Goal: Task Accomplishment & Management: Complete application form

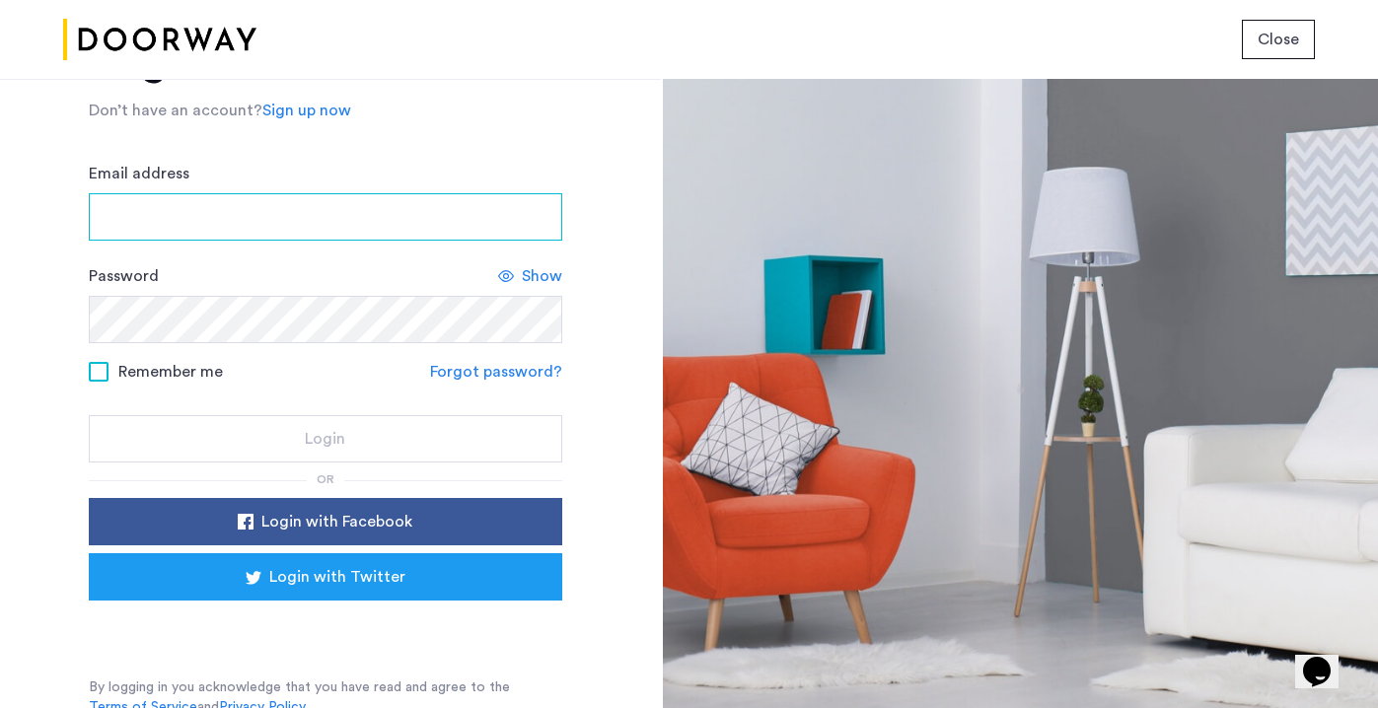
click at [345, 220] on input "Email address" at bounding box center [325, 216] width 473 height 47
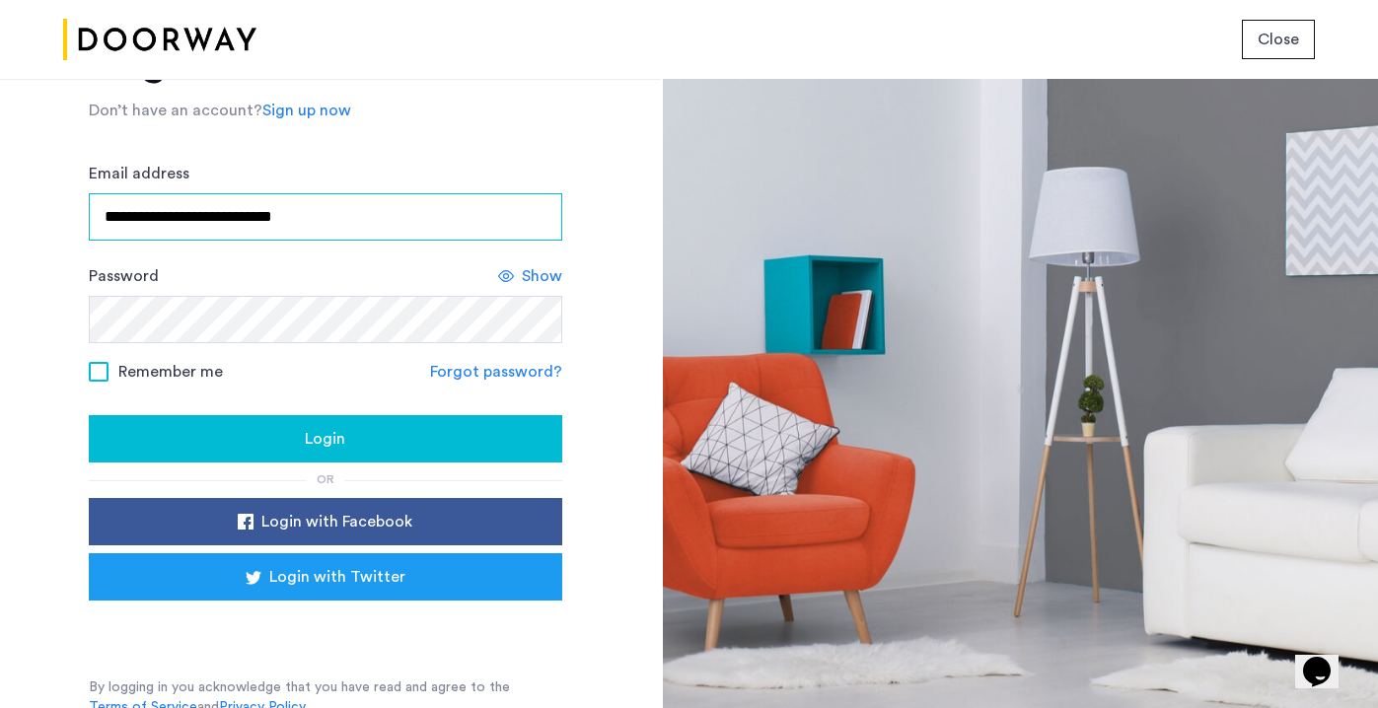
type input "**********"
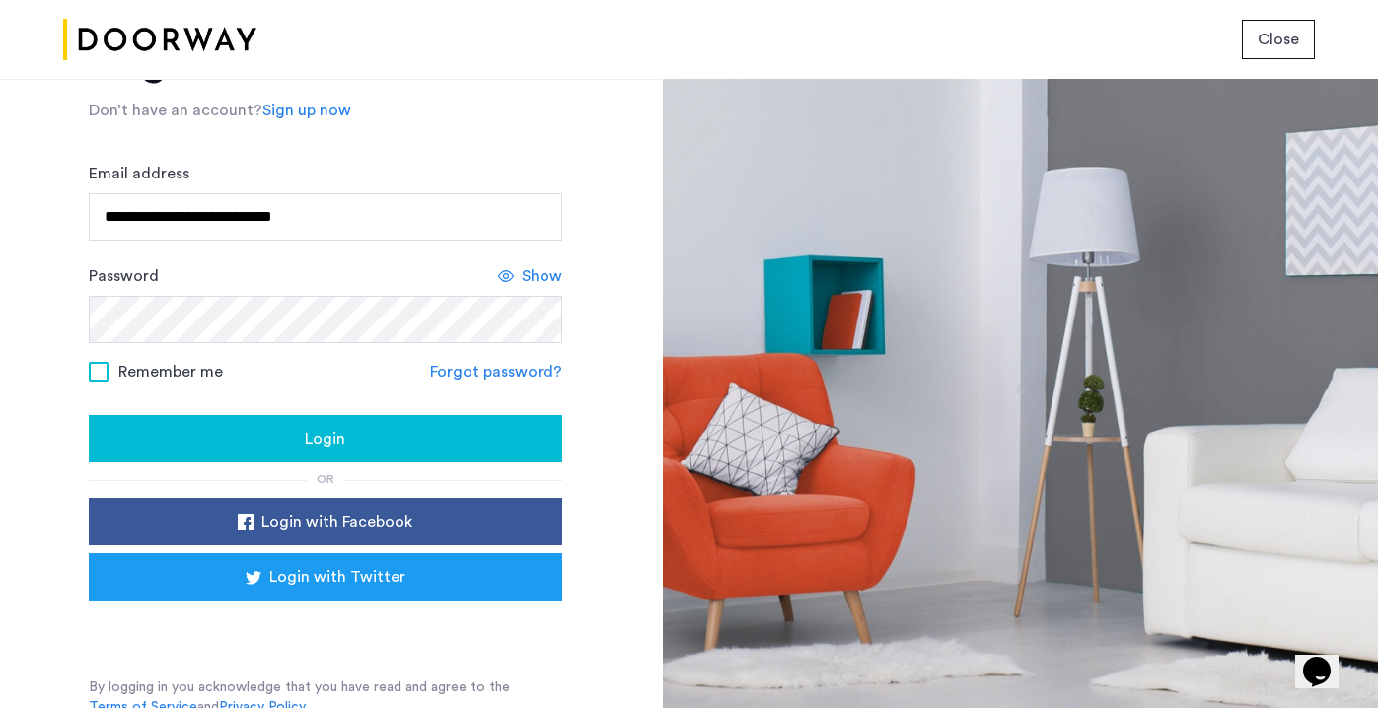
click at [350, 451] on div "Login" at bounding box center [326, 439] width 442 height 24
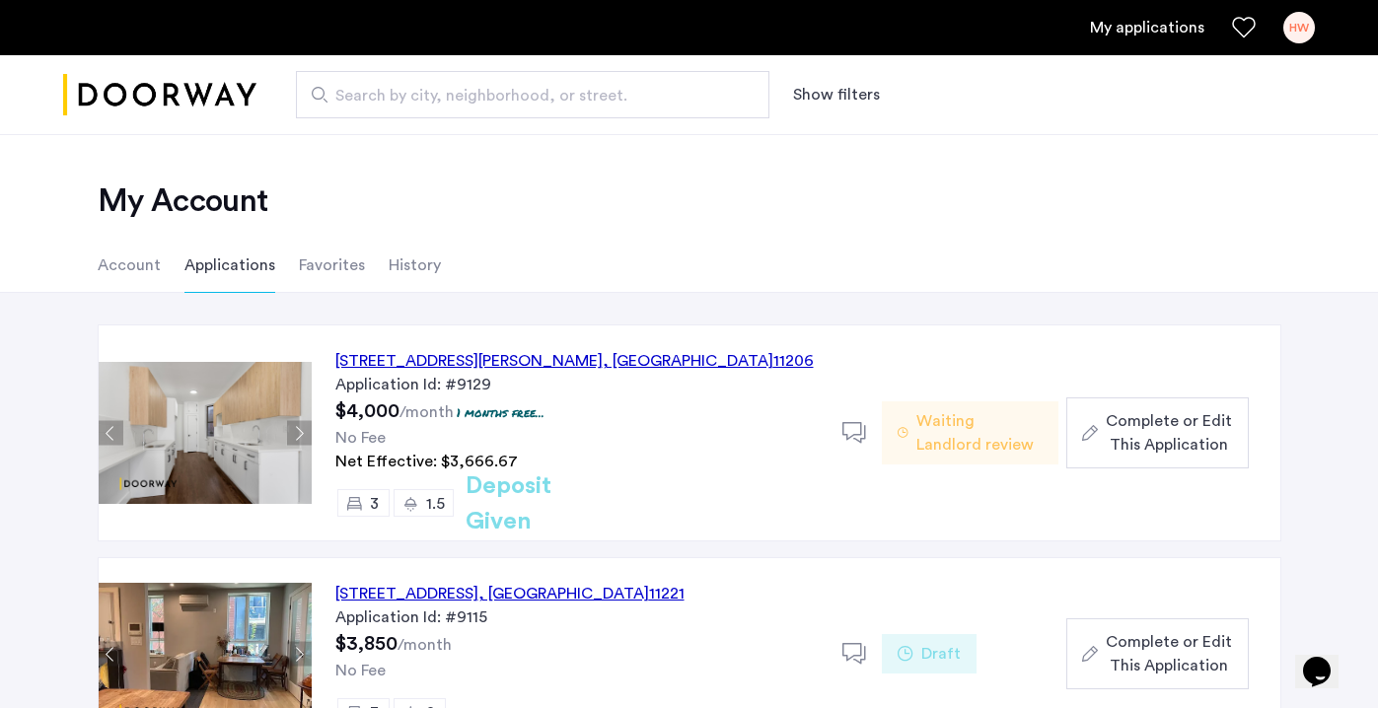
click at [661, 440] on div "No Fee" at bounding box center [576, 438] width 483 height 24
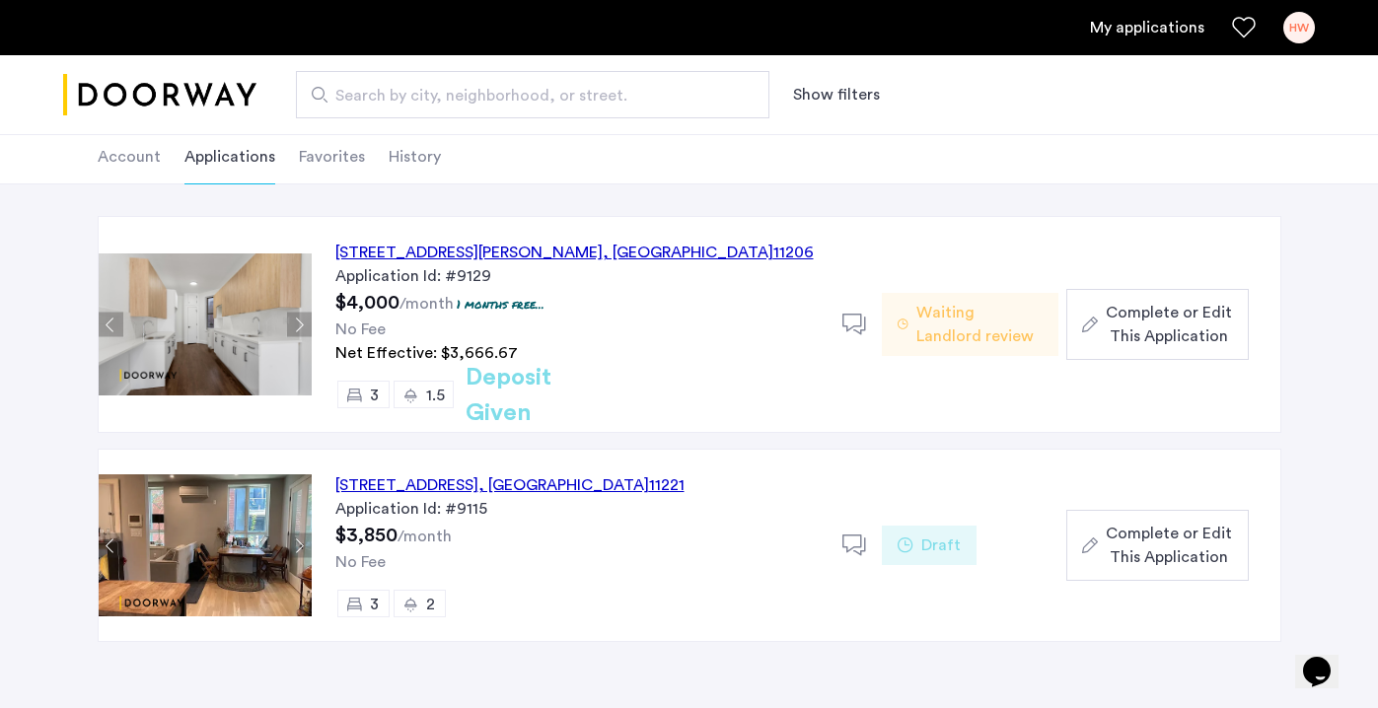
scroll to position [167, 0]
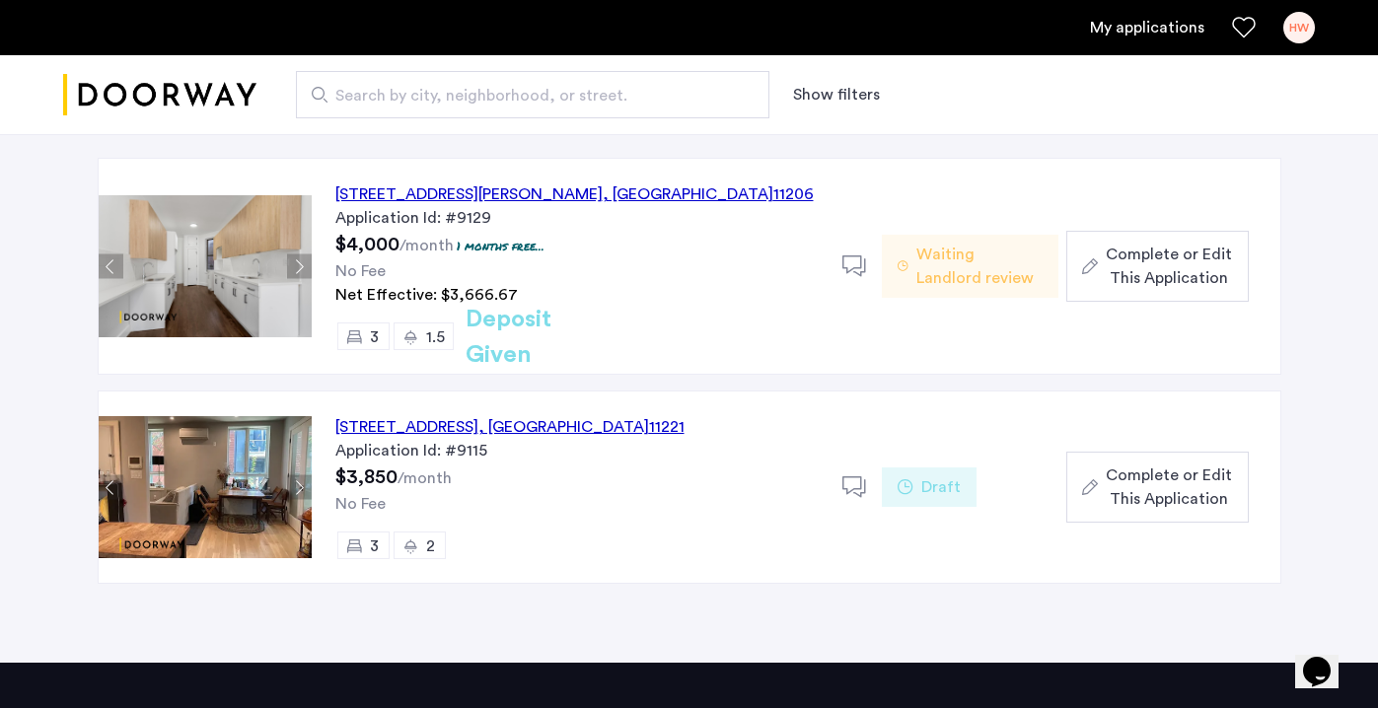
click at [1143, 272] on span "Complete or Edit This Application" at bounding box center [1169, 266] width 126 height 47
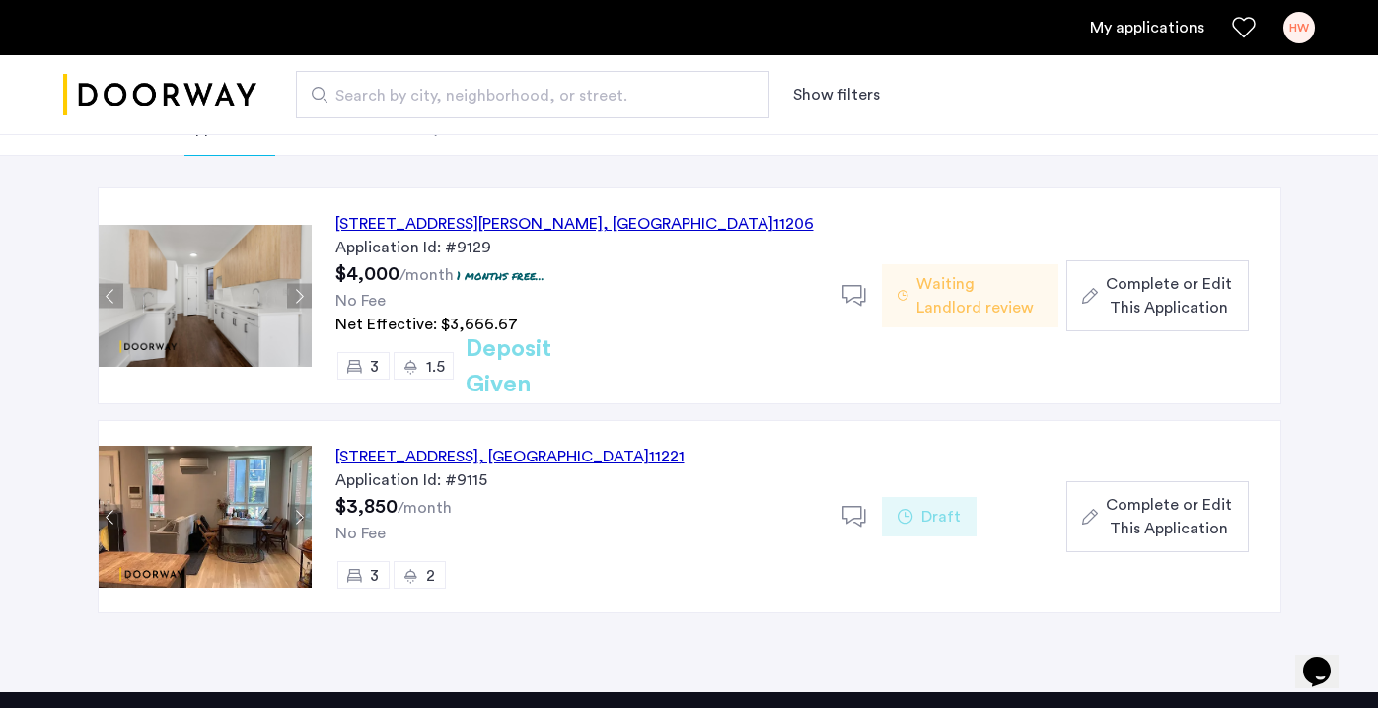
scroll to position [128, 0]
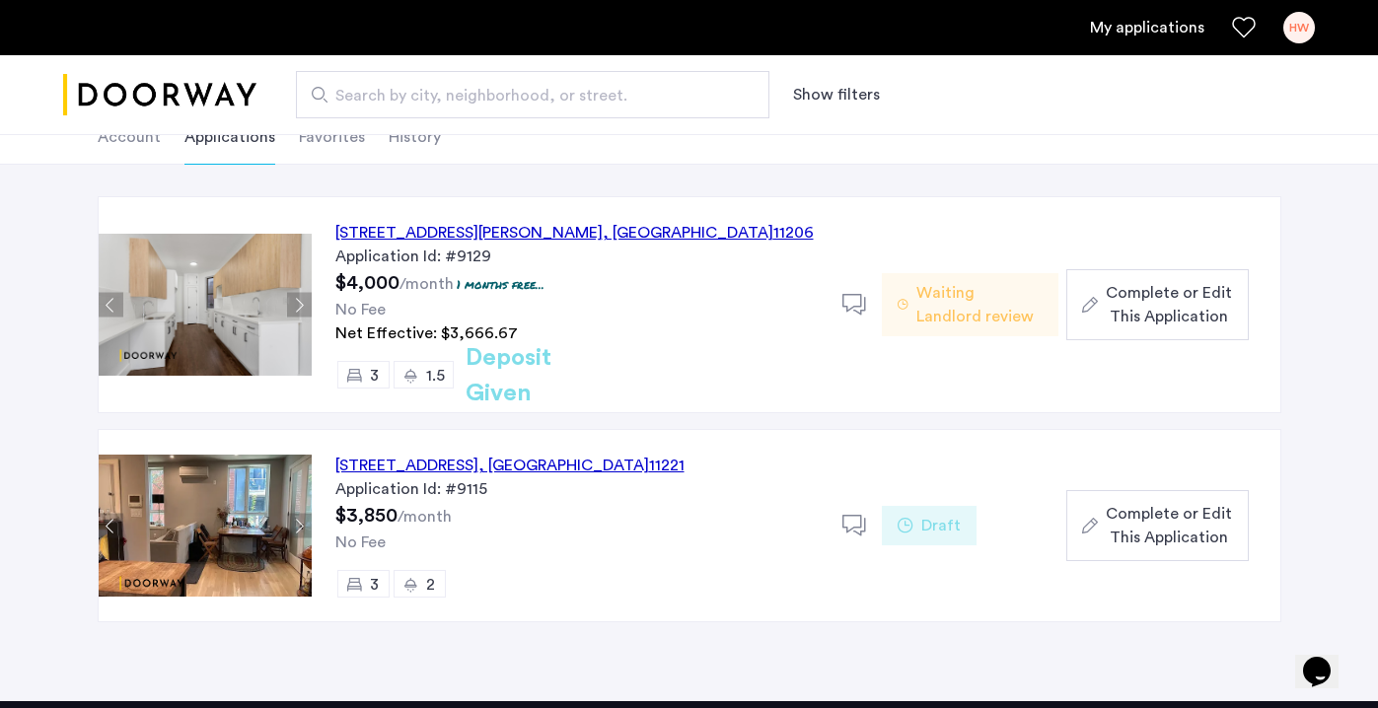
click at [527, 231] on div "647 Willoughby Avenue, Unit 6, Brooklyn , NY 11206" at bounding box center [574, 233] width 478 height 24
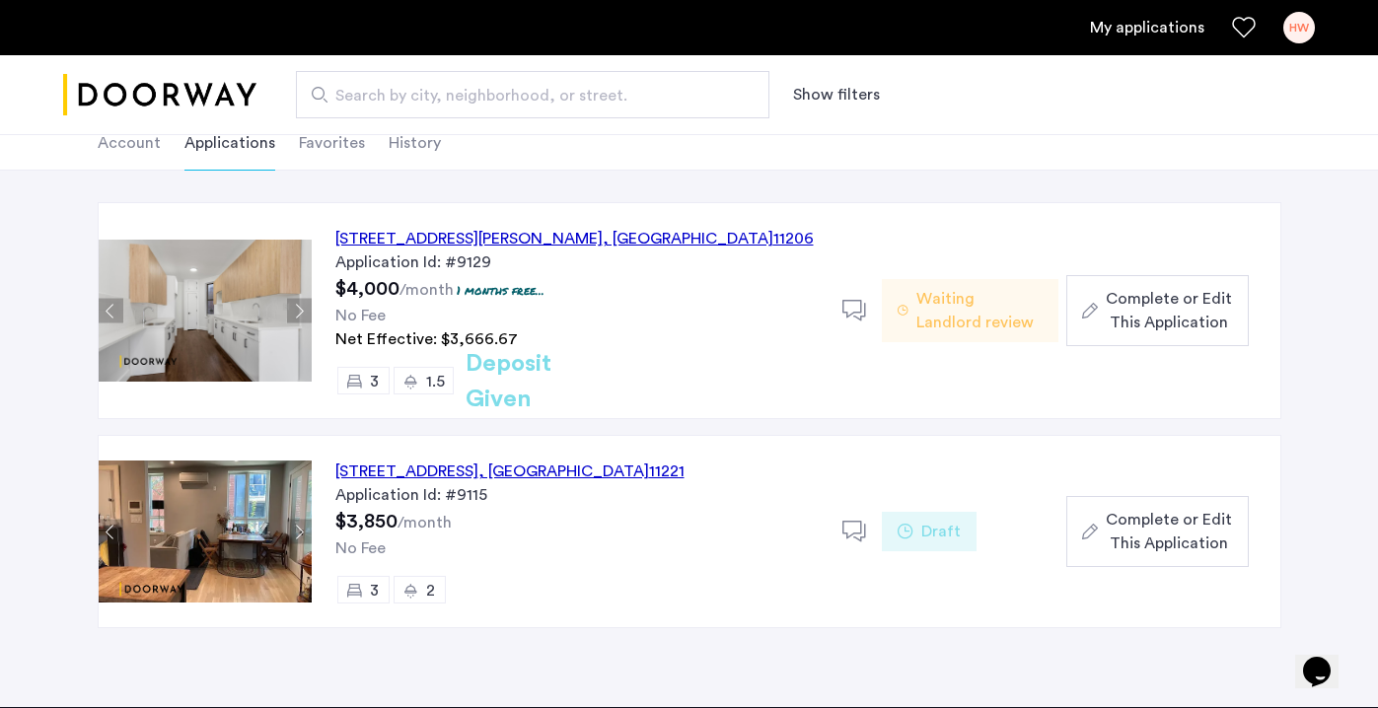
scroll to position [135, 0]
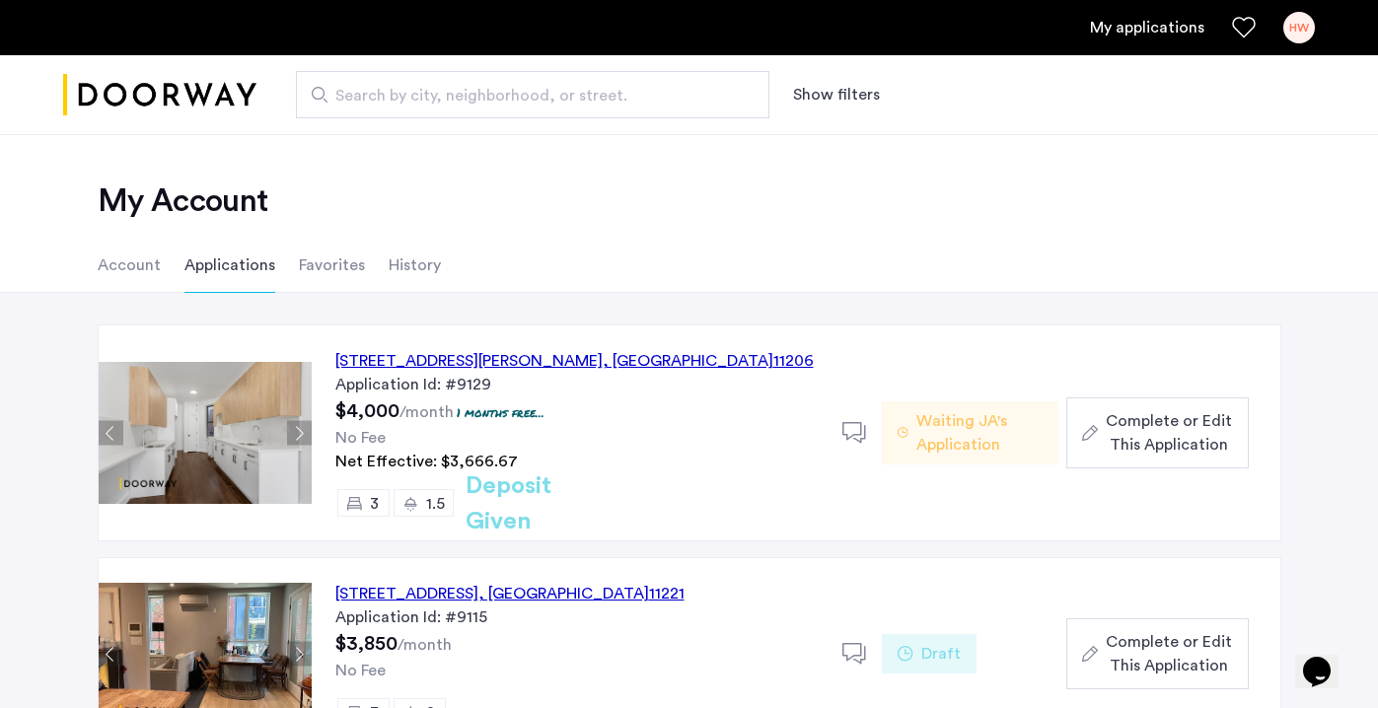
click at [718, 471] on div "Net Effective: $3,666.67" at bounding box center [576, 462] width 483 height 24
click at [958, 430] on span "Waiting JA's Application" at bounding box center [979, 432] width 126 height 47
click at [300, 432] on button "Next apartment" at bounding box center [299, 433] width 25 height 25
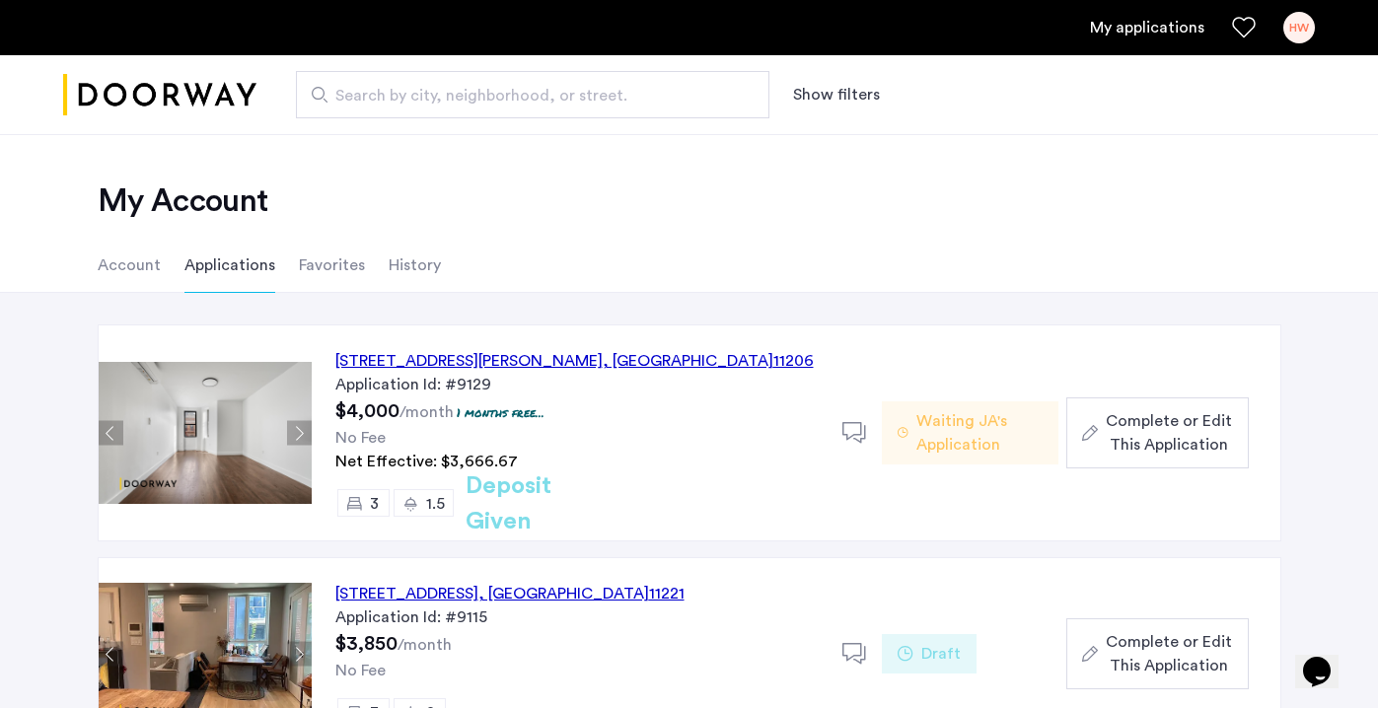
click at [300, 432] on button "Next apartment" at bounding box center [299, 433] width 25 height 25
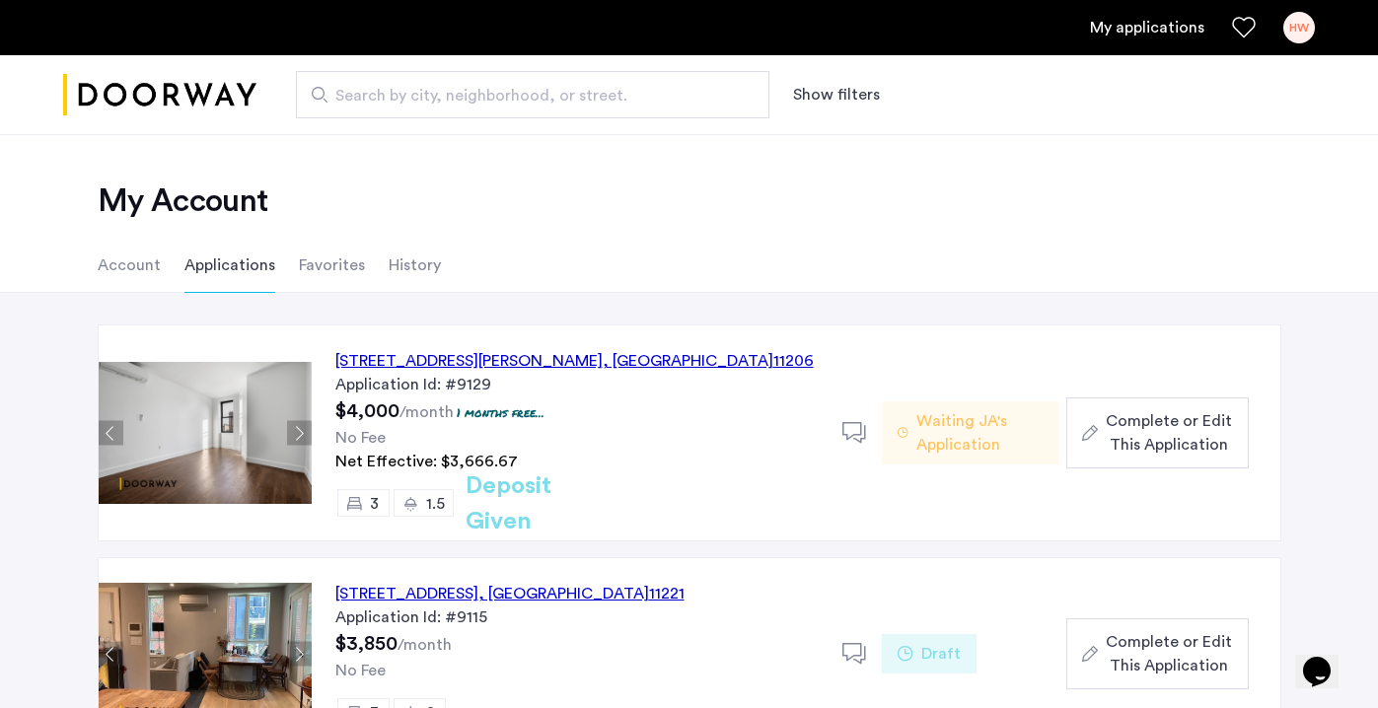
click at [300, 432] on button "Next apartment" at bounding box center [299, 433] width 25 height 25
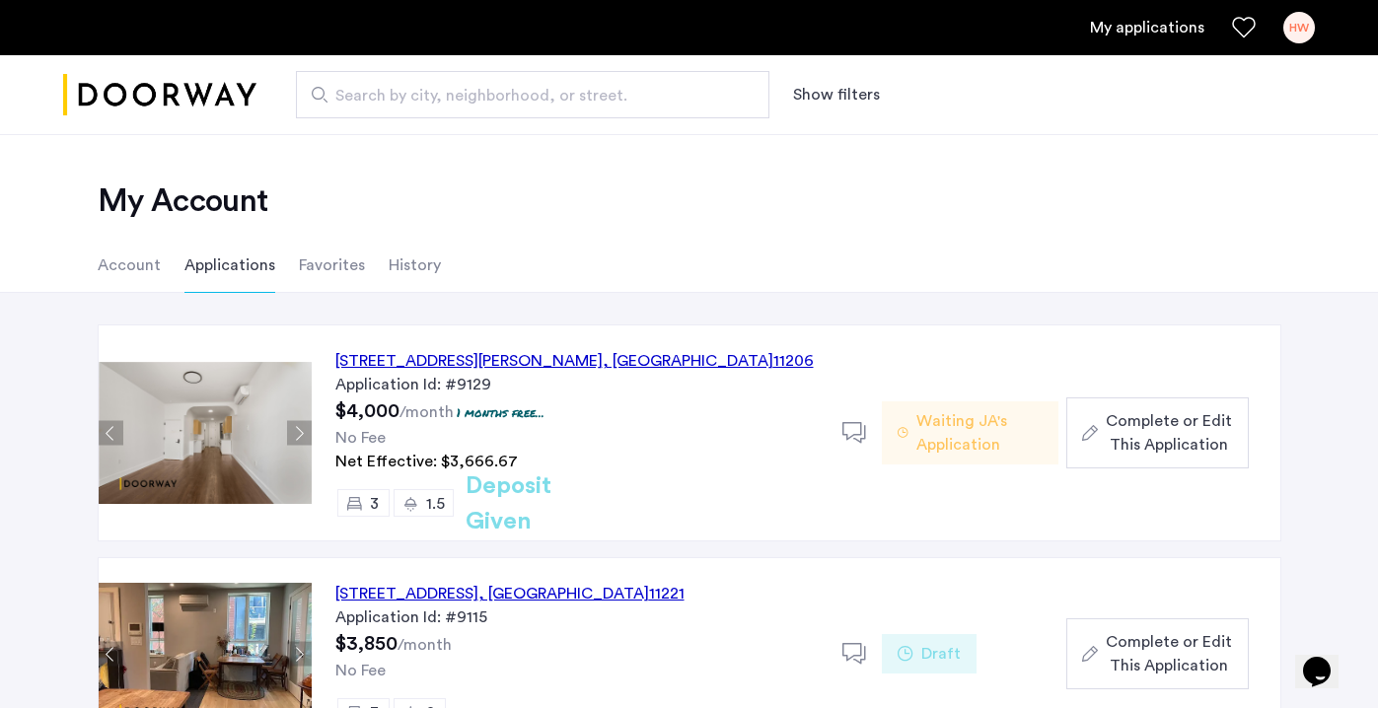
click at [300, 432] on button "Next apartment" at bounding box center [299, 433] width 25 height 25
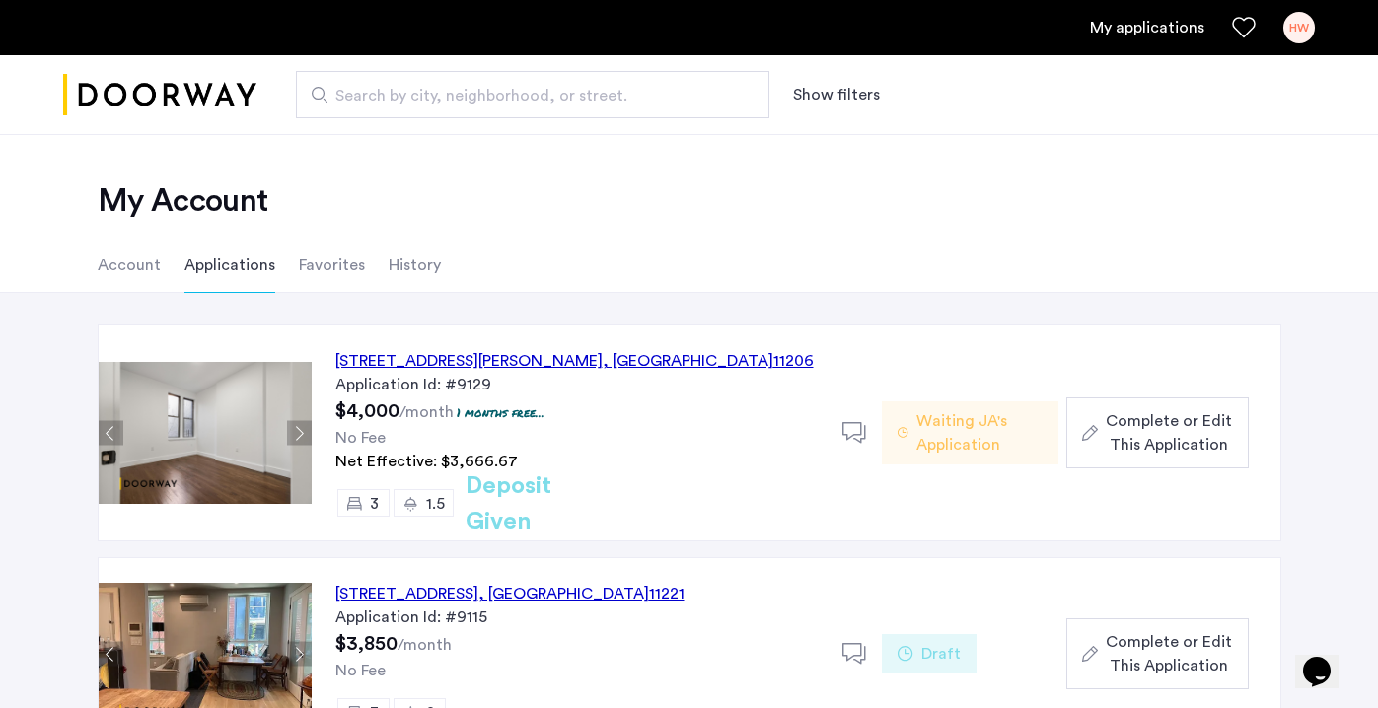
click at [300, 432] on button "Next apartment" at bounding box center [299, 433] width 25 height 25
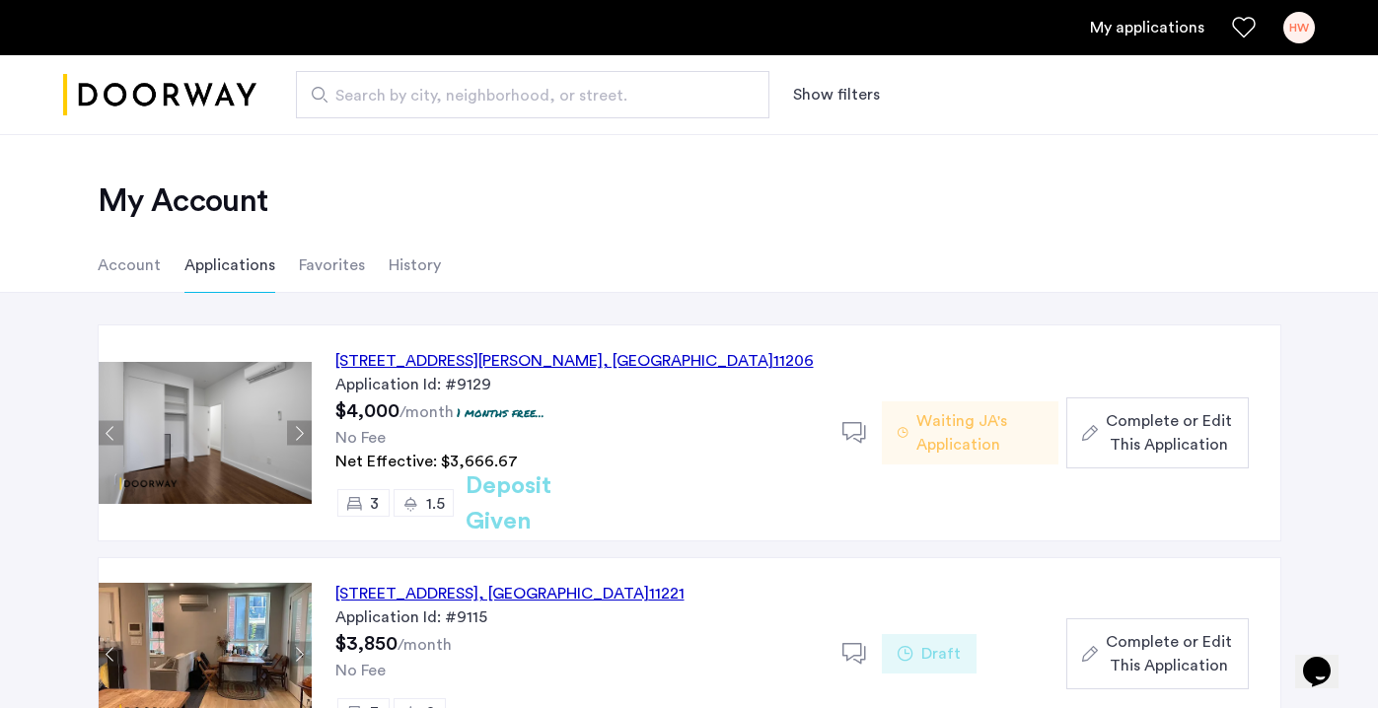
click at [300, 432] on button "Next apartment" at bounding box center [299, 433] width 25 height 25
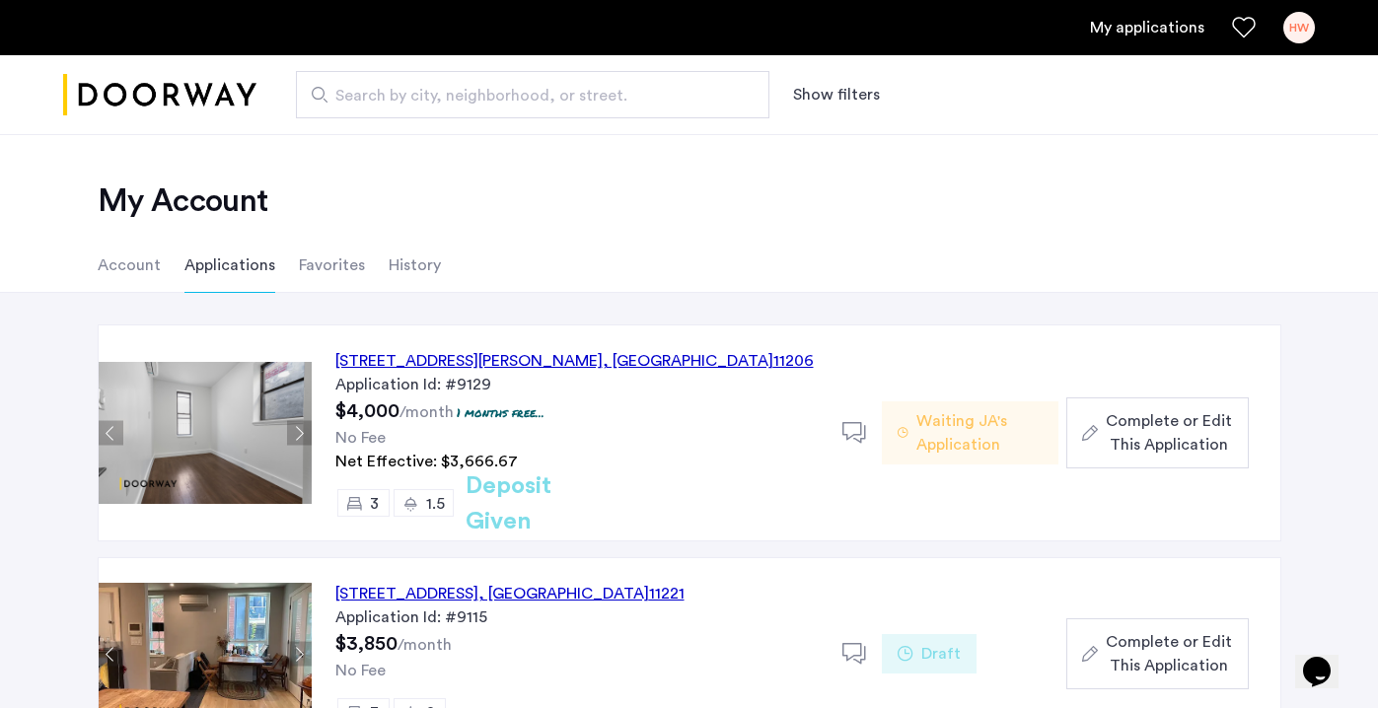
click at [300, 432] on button "Next apartment" at bounding box center [299, 433] width 25 height 25
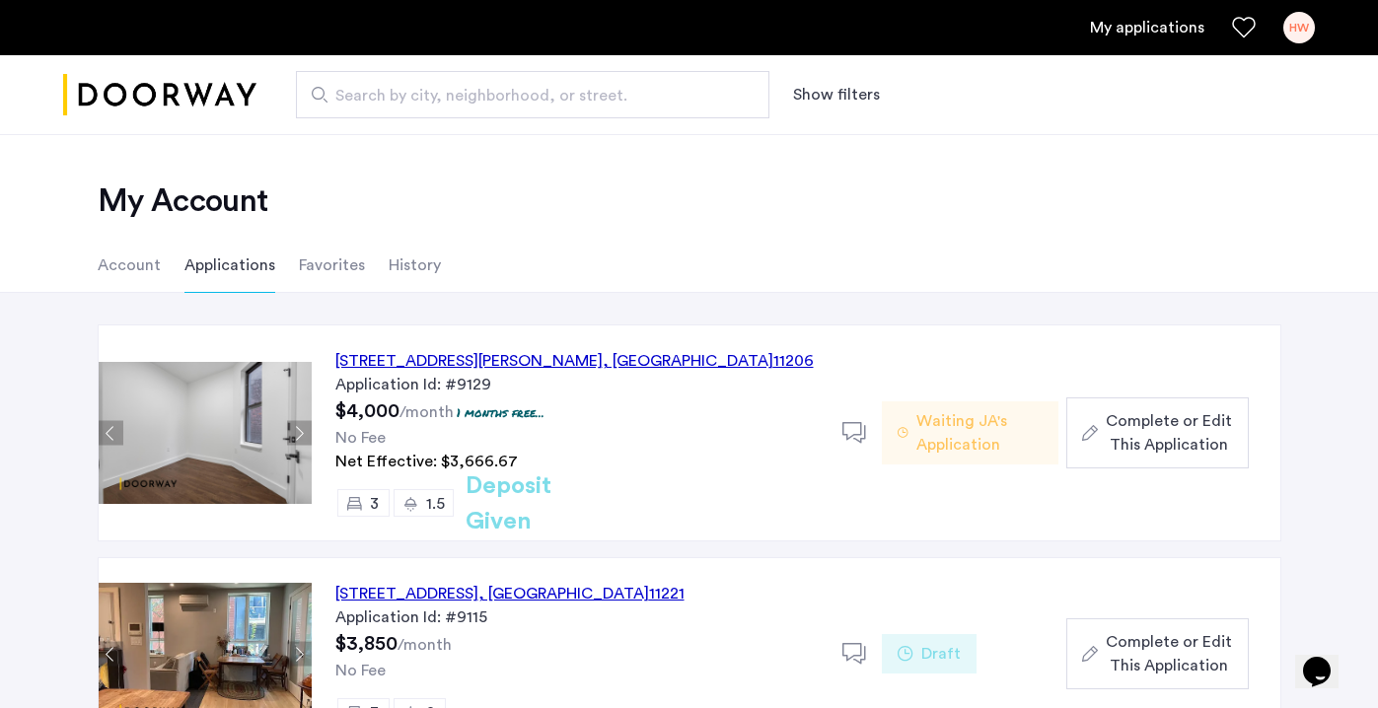
click at [300, 432] on button "Next apartment" at bounding box center [299, 433] width 25 height 25
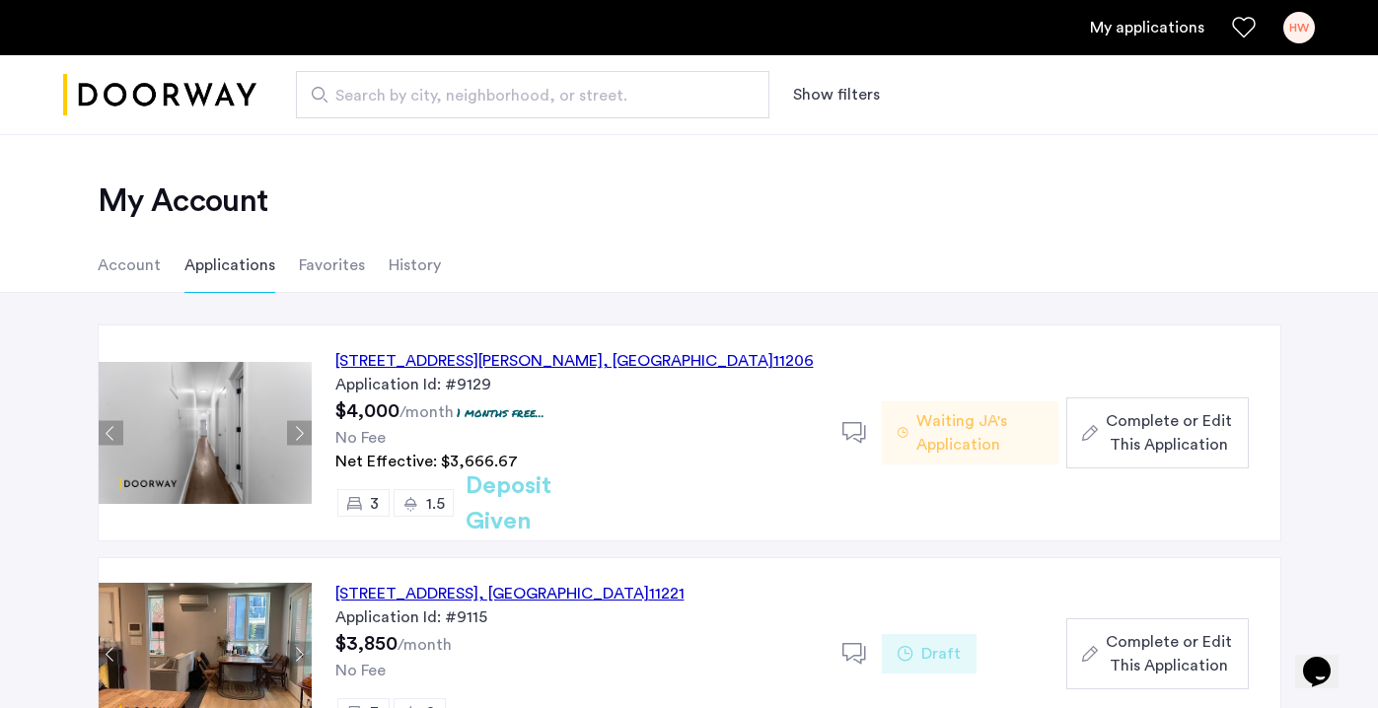
click at [300, 432] on button "Next apartment" at bounding box center [299, 433] width 25 height 25
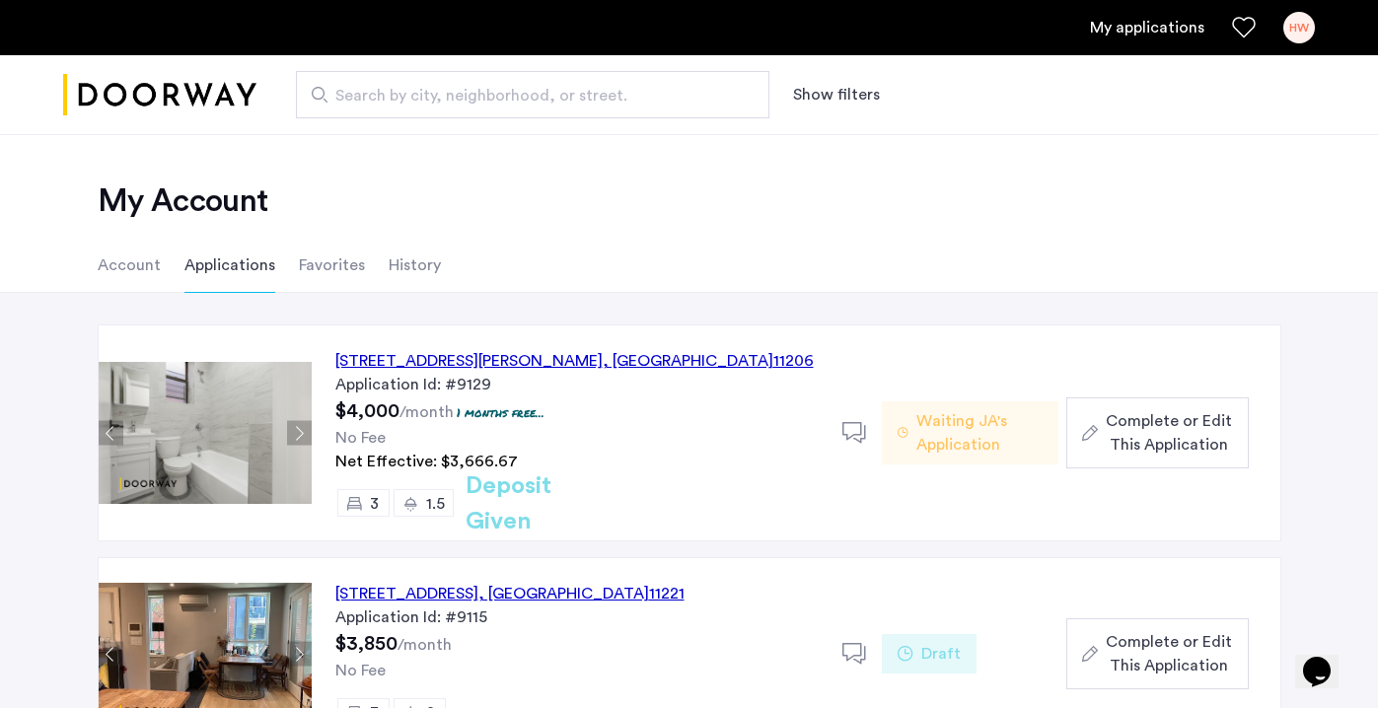
click at [300, 432] on button "Next apartment" at bounding box center [299, 433] width 25 height 25
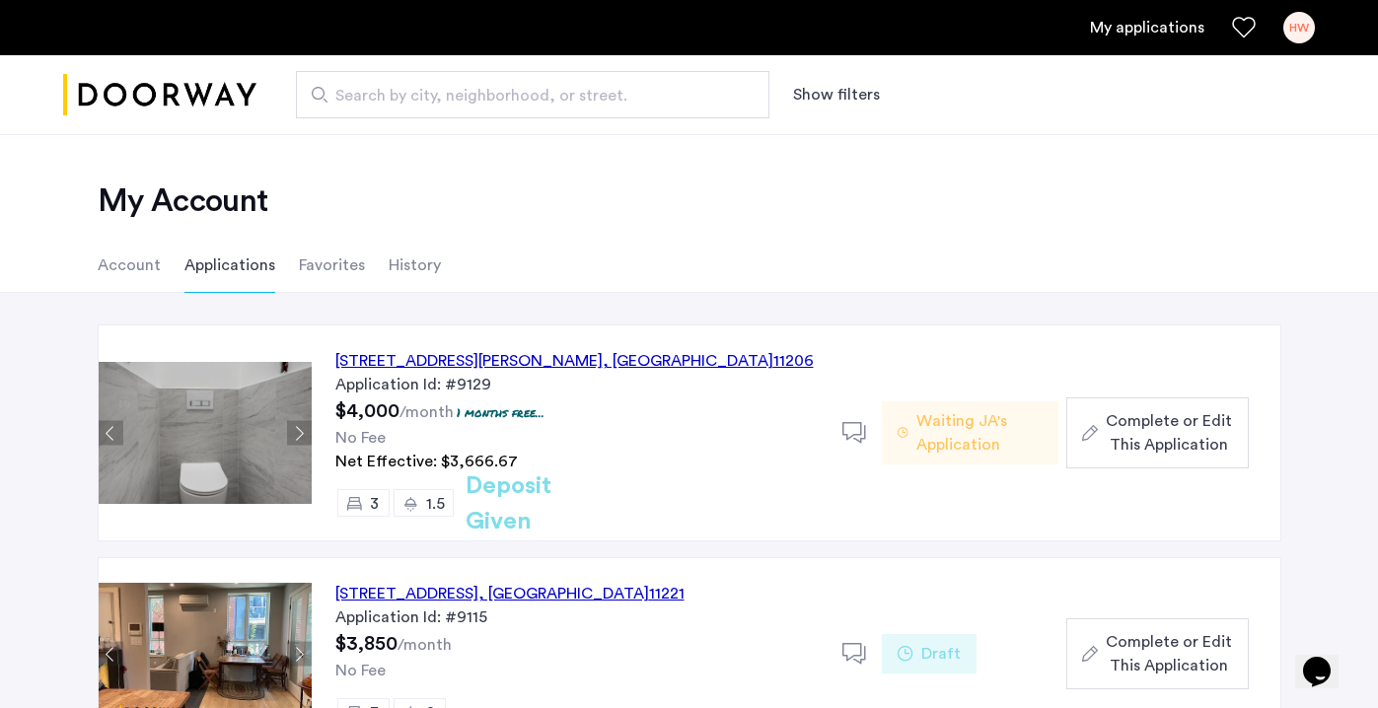
click at [300, 432] on button "Next apartment" at bounding box center [299, 433] width 25 height 25
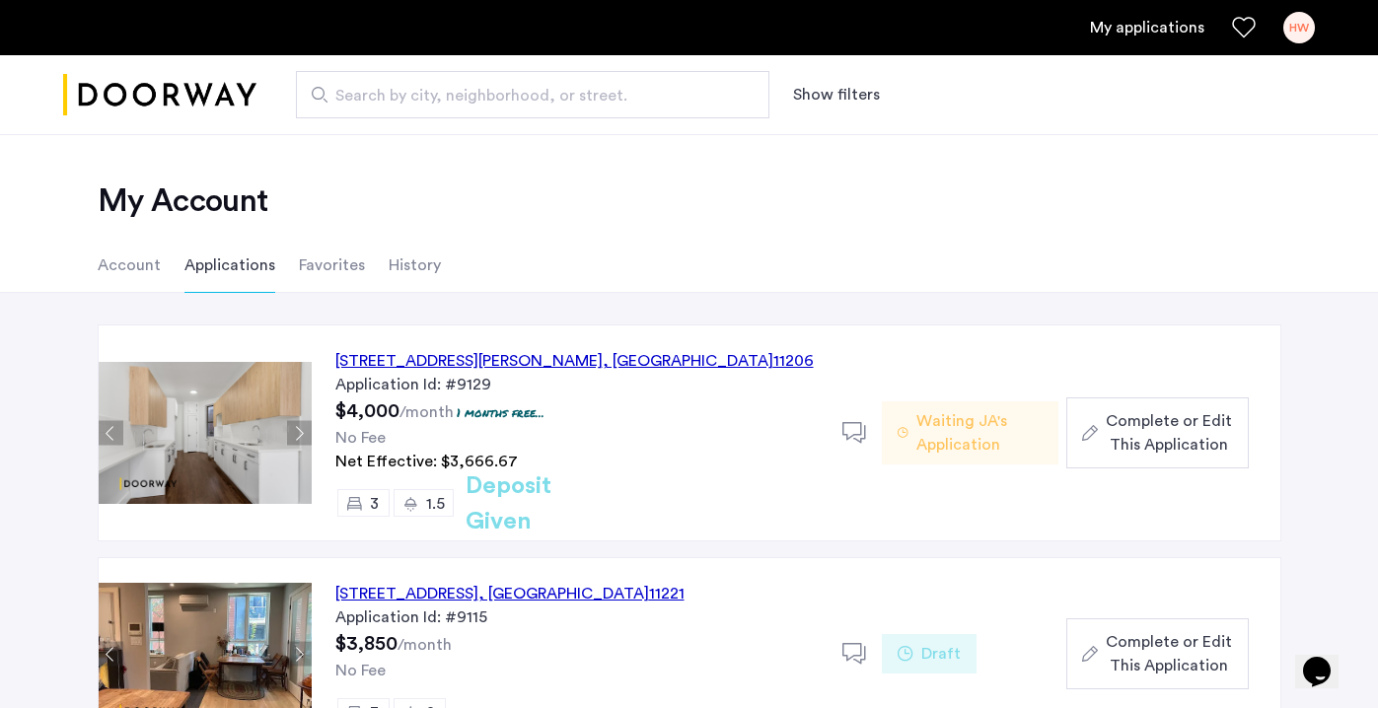
click at [300, 432] on button "Next apartment" at bounding box center [299, 433] width 25 height 25
